Goal: Information Seeking & Learning: Learn about a topic

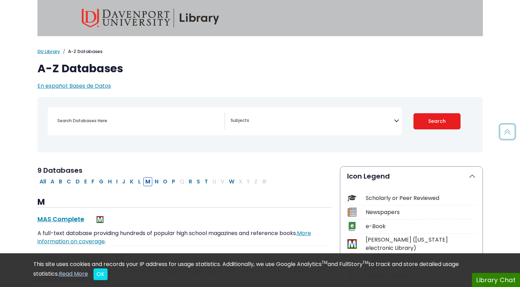
select select "Database Subject Filter"
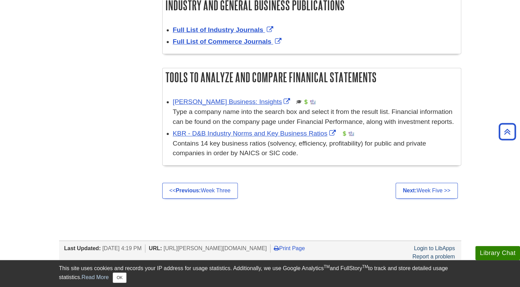
scroll to position [357, 0]
click at [191, 192] on strong "Previous:" at bounding box center [188, 190] width 25 height 6
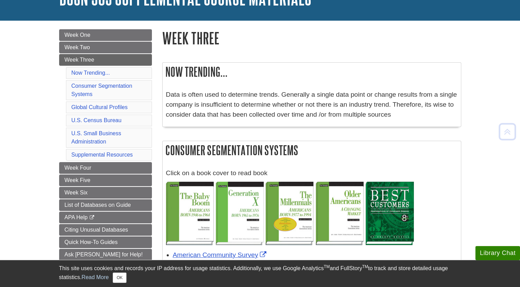
scroll to position [56, 0]
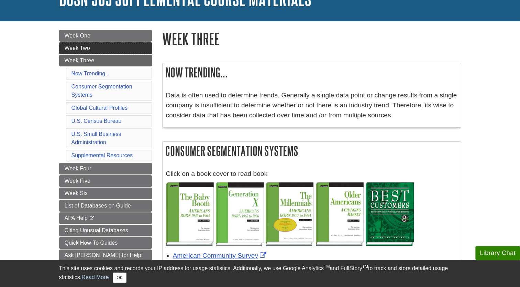
click at [87, 43] on link "Week Two" at bounding box center [105, 48] width 93 height 12
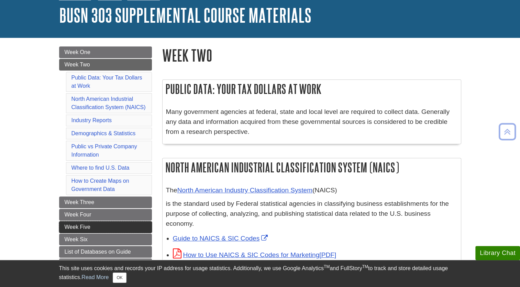
scroll to position [39, 0]
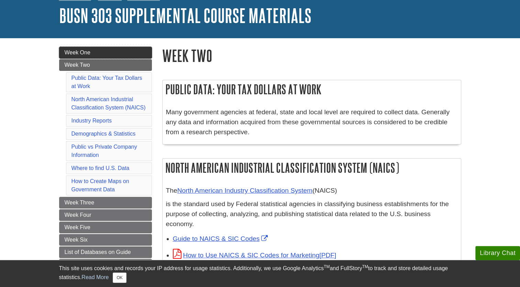
click at [106, 58] on link "Week One" at bounding box center [105, 53] width 93 height 12
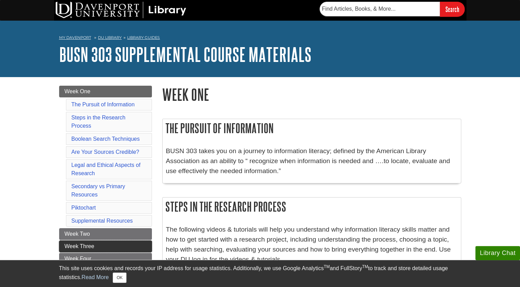
click at [104, 240] on link "Week Three" at bounding box center [105, 246] width 93 height 12
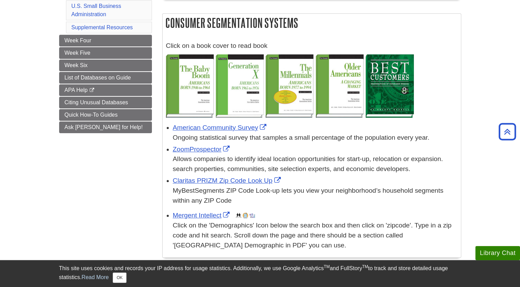
scroll to position [183, 0]
